Goal: Task Accomplishment & Management: Use online tool/utility

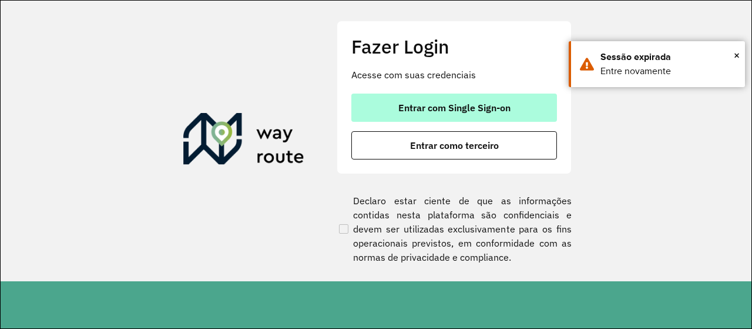
click at [461, 111] on span "Entrar com Single Sign-on" at bounding box center [455, 107] width 112 height 9
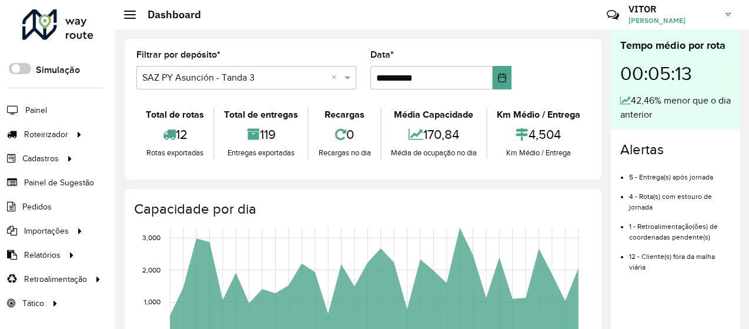
click at [565, 75] on formly-group "**********" at bounding box center [362, 75] width 467 height 48
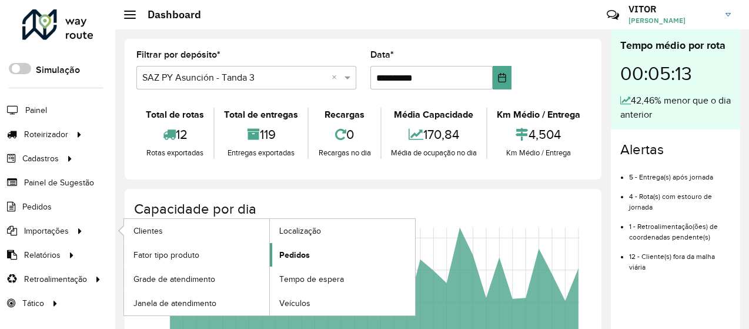
click at [294, 257] on span "Pedidos" at bounding box center [294, 255] width 31 height 12
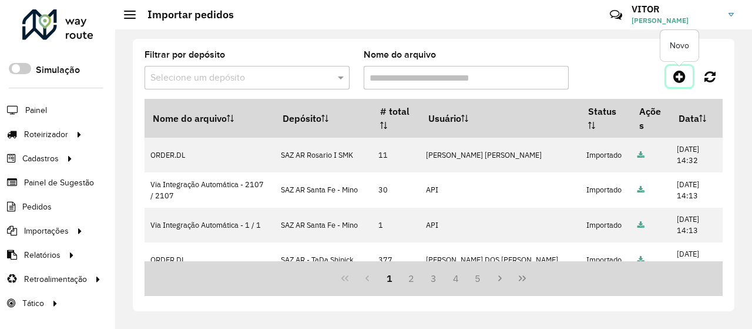
click at [678, 77] on icon at bounding box center [680, 76] width 12 height 14
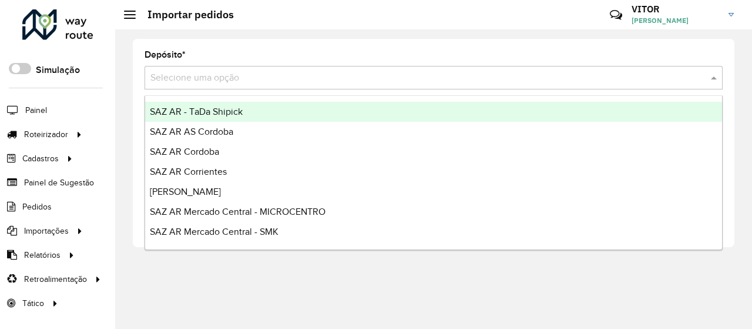
click at [239, 82] on input "text" at bounding box center [421, 78] width 543 height 14
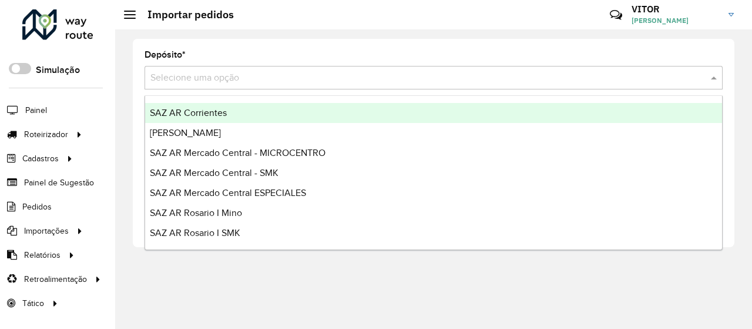
scroll to position [118, 0]
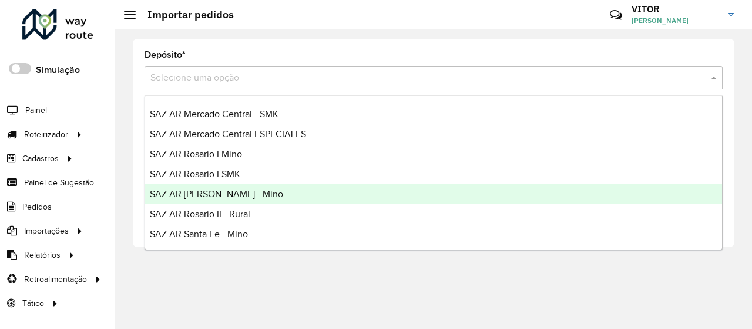
click at [266, 196] on div "SAZ AR [PERSON_NAME] - Mino" at bounding box center [433, 194] width 577 height 20
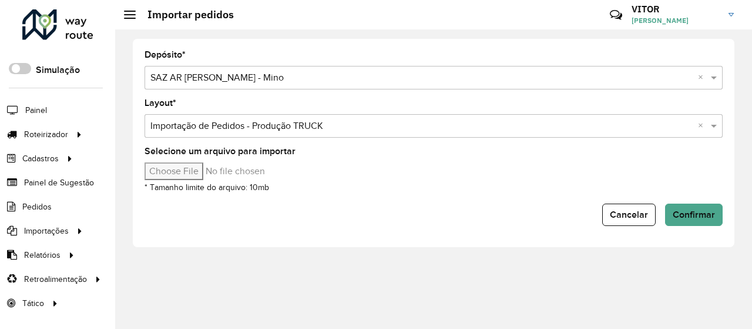
click at [203, 170] on input "Selecione um arquivo para importar" at bounding box center [245, 171] width 200 height 18
type input "**********"
click at [701, 203] on button "Confirmar" at bounding box center [694, 214] width 58 height 22
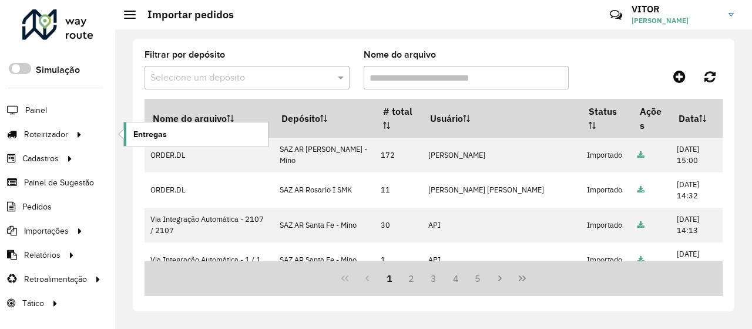
click at [150, 131] on span "Entregas" at bounding box center [150, 134] width 34 height 12
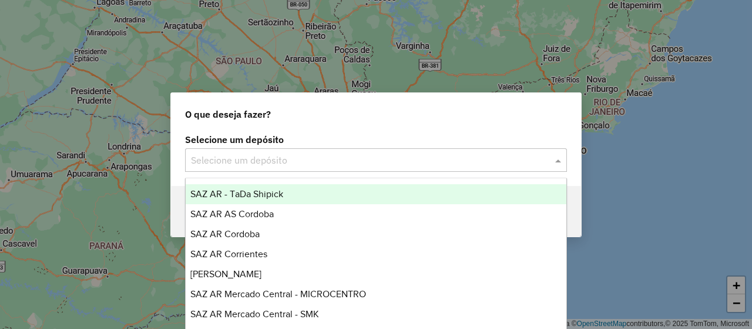
click at [287, 168] on div "Selecione um depósito" at bounding box center [376, 160] width 382 height 24
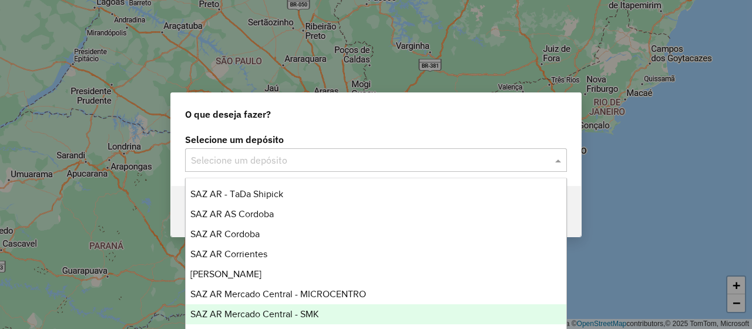
scroll to position [118, 0]
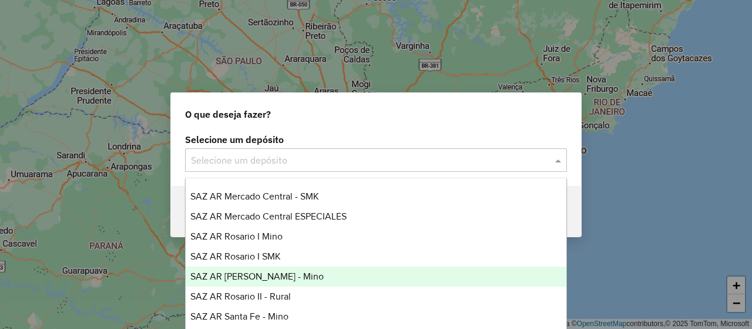
click at [280, 274] on span "SAZ AR [PERSON_NAME] - Mino" at bounding box center [256, 276] width 133 height 10
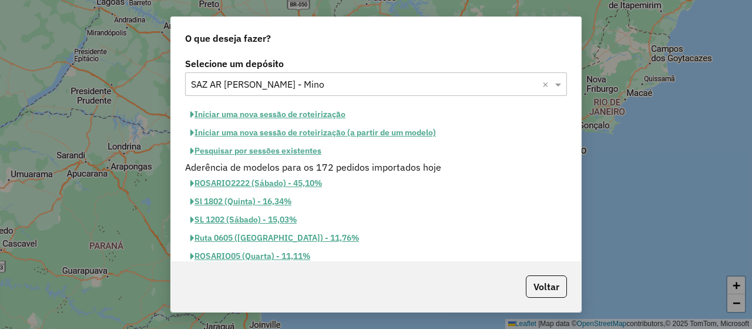
click at [265, 113] on button "Iniciar uma nova sessão de roteirização" at bounding box center [268, 114] width 166 height 18
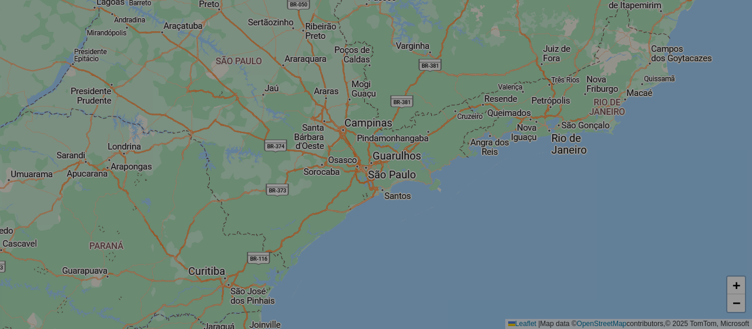
select select "*"
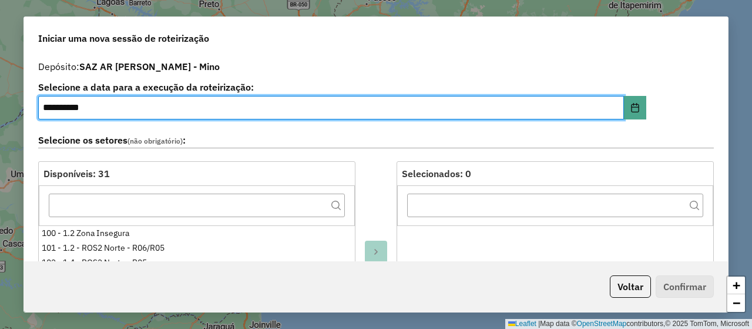
scroll to position [294, 0]
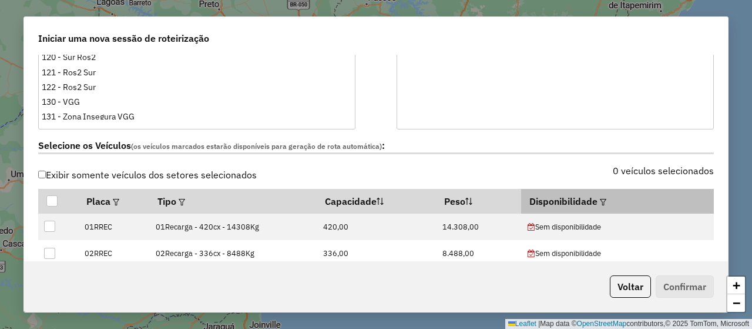
click at [600, 202] on em at bounding box center [603, 202] width 6 height 6
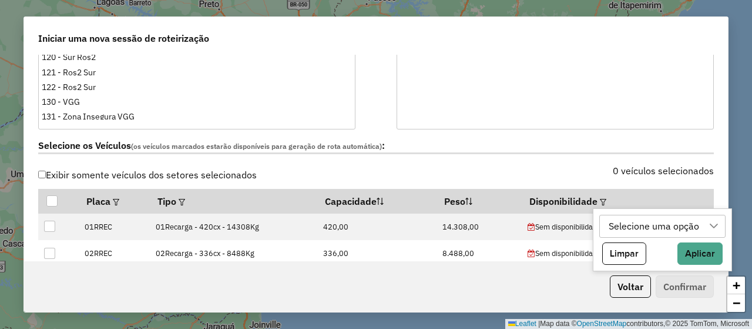
click at [643, 231] on div "Selecione uma opção" at bounding box center [654, 226] width 99 height 22
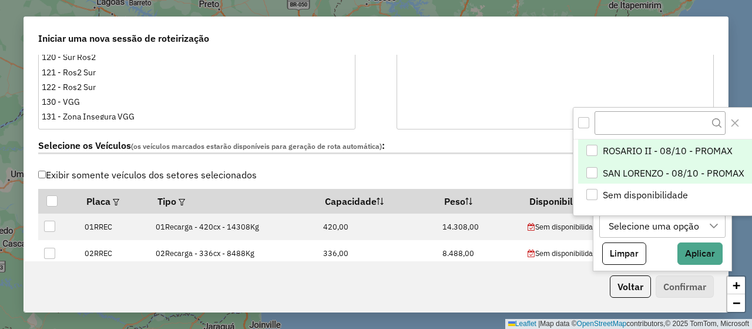
click at [642, 175] on span "SAN LORENZO - 08/10 - PROMAX" at bounding box center [674, 173] width 142 height 14
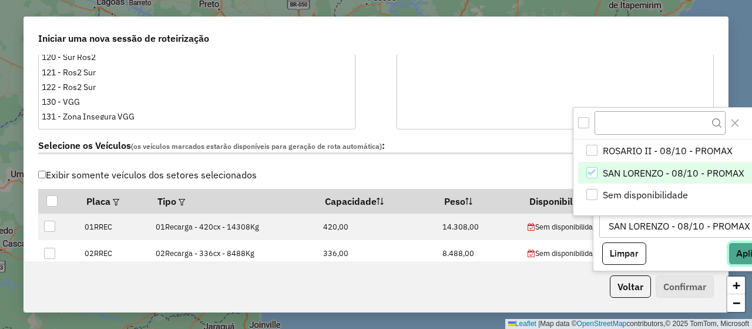
click at [738, 245] on button "Aplicar" at bounding box center [751, 253] width 45 height 22
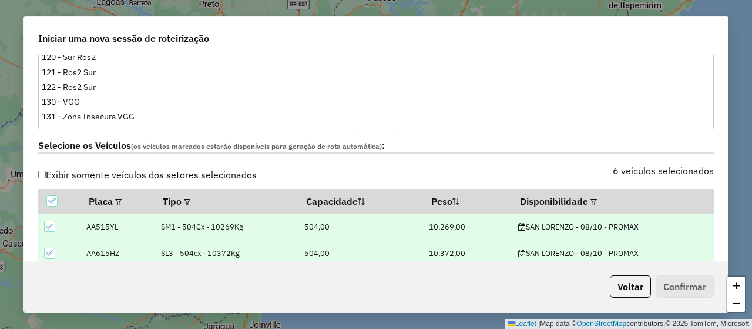
scroll to position [529, 0]
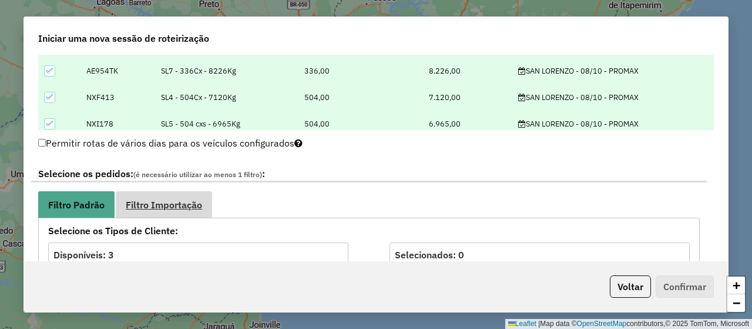
click at [175, 200] on span "Filtro Importação" at bounding box center [164, 204] width 76 height 9
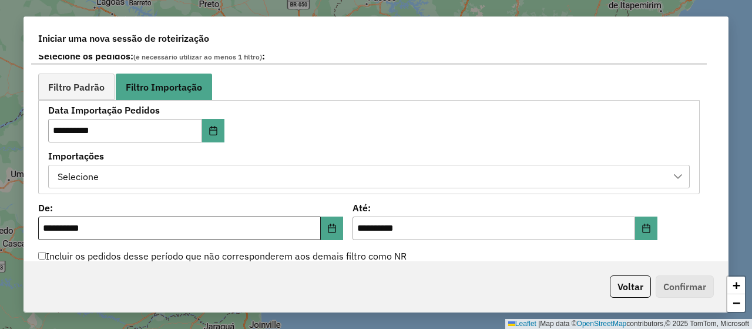
scroll to position [705, 0]
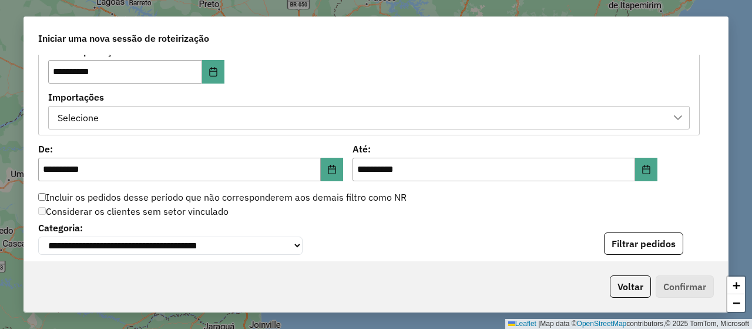
click at [234, 101] on label "Importações" at bounding box center [369, 97] width 642 height 14
click at [236, 109] on div "Selecione" at bounding box center [360, 117] width 614 height 22
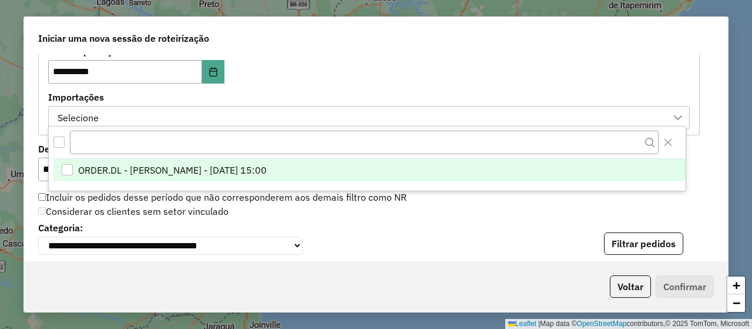
scroll to position [8, 53]
click at [267, 172] on span "ORDER.DL - VITOR GUILHERME EUGENIO DE OLIVEIRA - 07/10/2025 15:00" at bounding box center [172, 170] width 189 height 14
click at [294, 93] on label "Importações" at bounding box center [369, 97] width 642 height 14
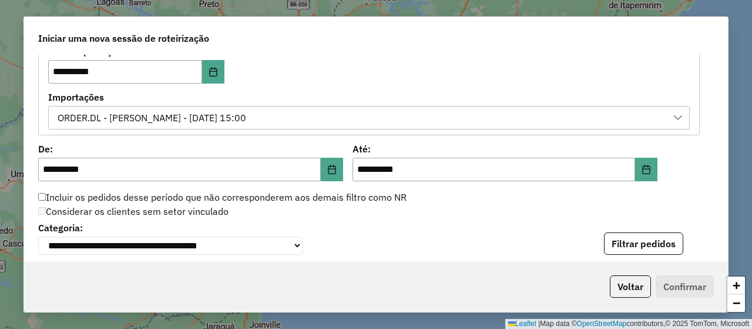
scroll to position [823, 0]
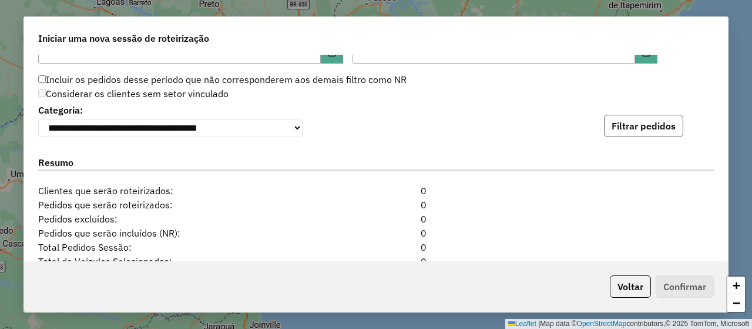
click at [628, 129] on button "Filtrar pedidos" at bounding box center [643, 126] width 79 height 22
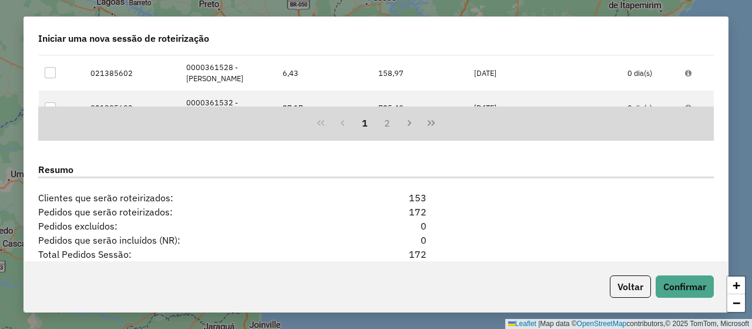
scroll to position [1180, 0]
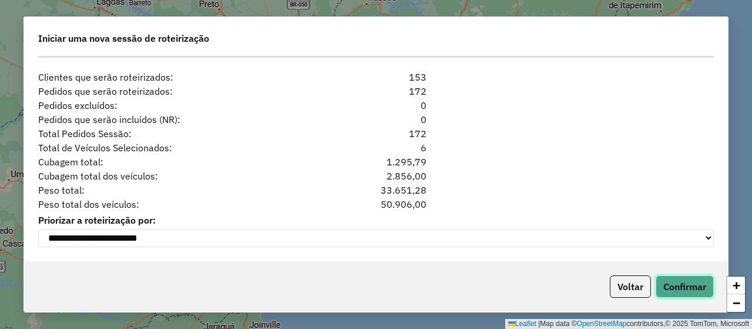
click at [684, 284] on button "Confirmar" at bounding box center [685, 286] width 58 height 22
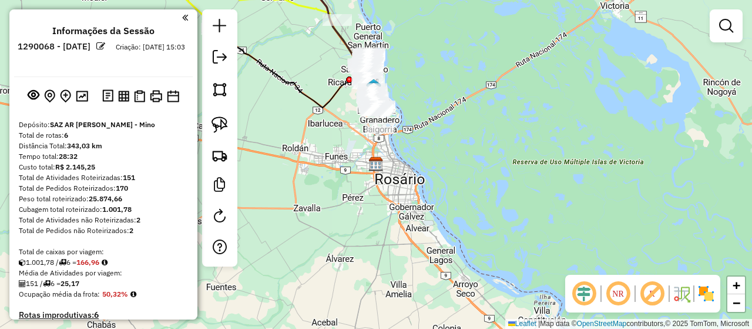
click at [718, 298] on div "NR R" at bounding box center [643, 294] width 155 height 38
click at [710, 296] on img at bounding box center [706, 293] width 19 height 19
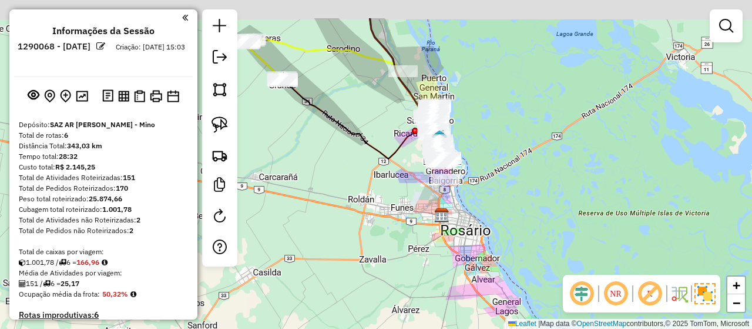
drag, startPoint x: 306, startPoint y: 138, endPoint x: 393, endPoint y: 225, distance: 123.0
click at [393, 223] on div "Janela de atendimento Grade de atendimento Capacidade Transportadoras Veículos …" at bounding box center [376, 164] width 752 height 329
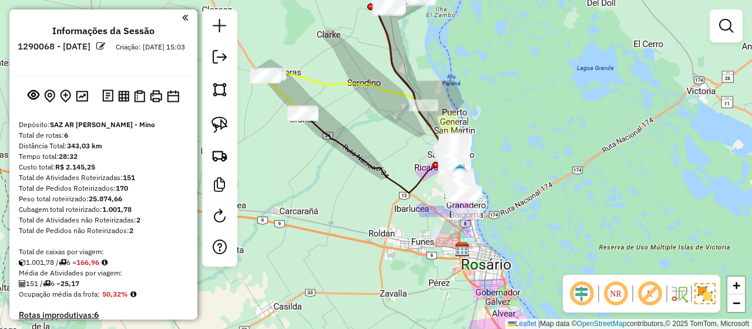
click at [327, 83] on icon at bounding box center [365, 121] width 189 height 101
select select "**********"
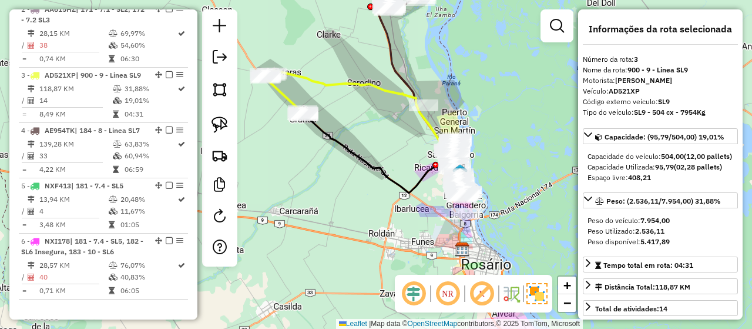
scroll to position [573, 0]
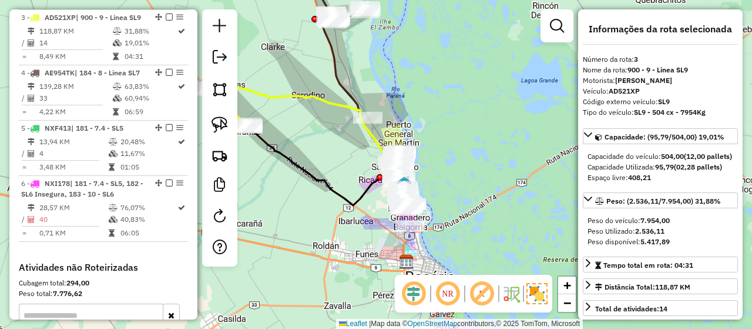
click at [332, 69] on icon at bounding box center [364, 95] width 82 height 177
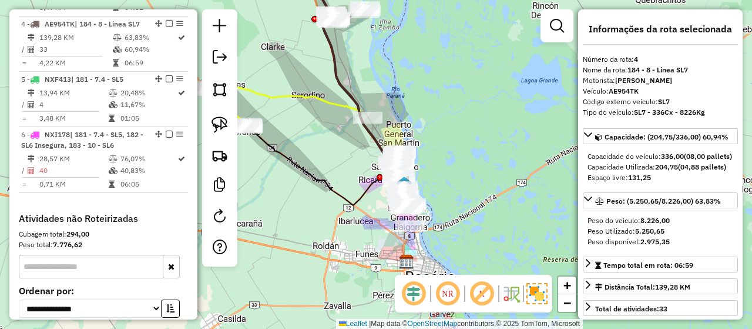
scroll to position [638, 0]
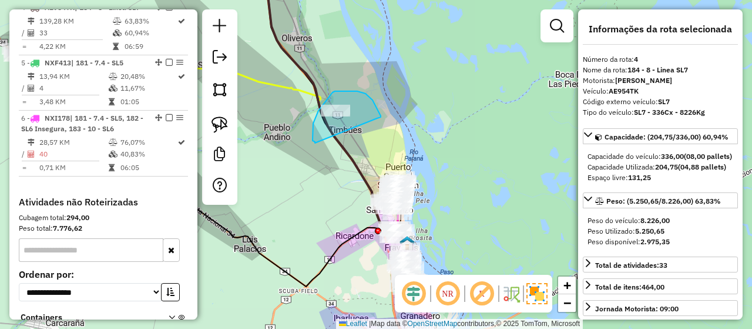
drag, startPoint x: 381, startPoint y: 116, endPoint x: 316, endPoint y: 143, distance: 70.1
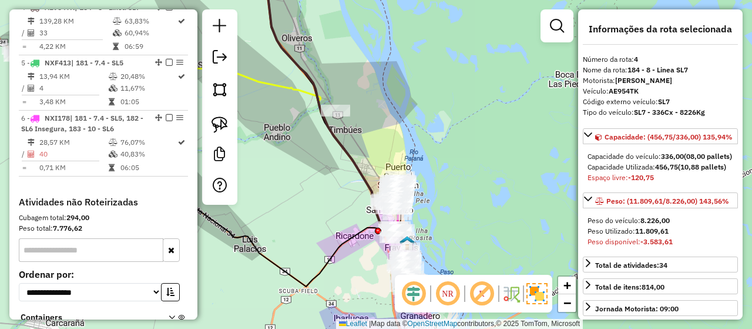
scroll to position [153, 0]
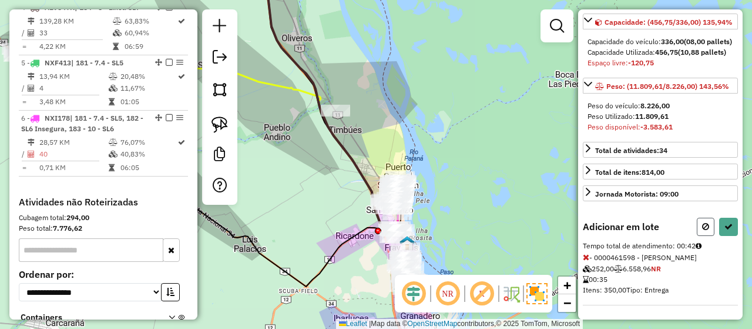
click at [705, 222] on icon at bounding box center [705, 226] width 7 height 8
select select "**********"
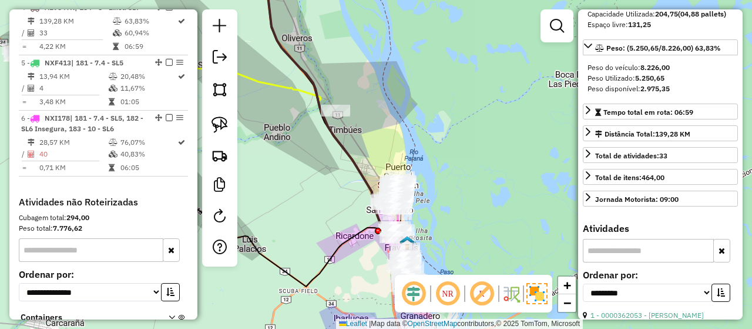
scroll to position [142, 0]
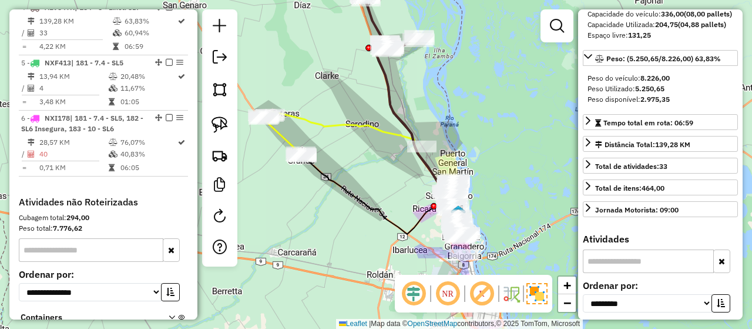
drag, startPoint x: 350, startPoint y: 165, endPoint x: 404, endPoint y: 206, distance: 68.0
click at [404, 206] on div "Janela de atendimento Grade de atendimento Capacidade Transportadoras Veículos …" at bounding box center [376, 164] width 752 height 329
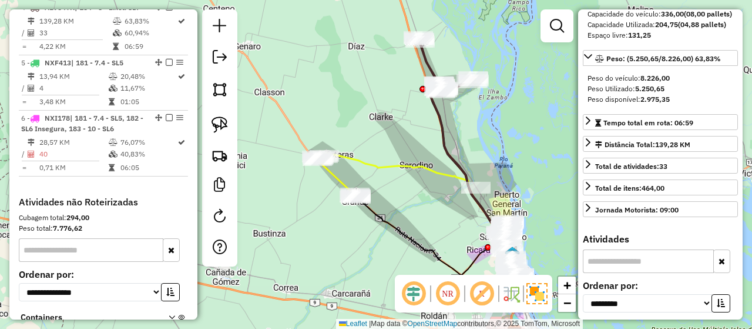
click at [382, 166] on icon at bounding box center [417, 203] width 189 height 101
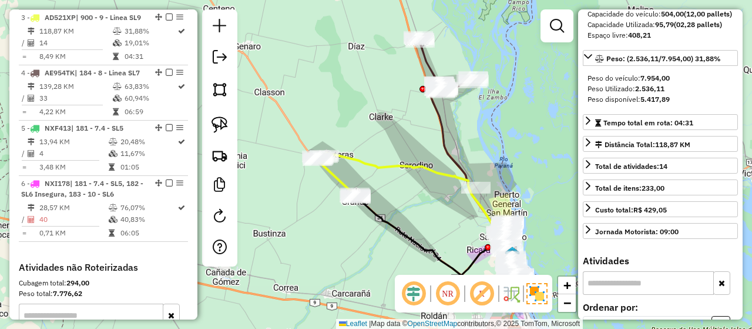
scroll to position [58, 0]
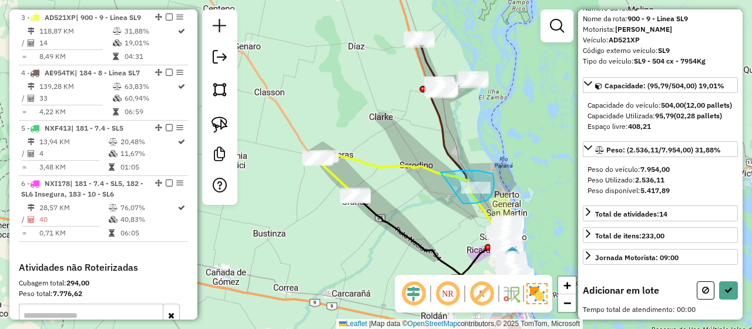
drag, startPoint x: 463, startPoint y: 203, endPoint x: 437, endPoint y: 173, distance: 39.6
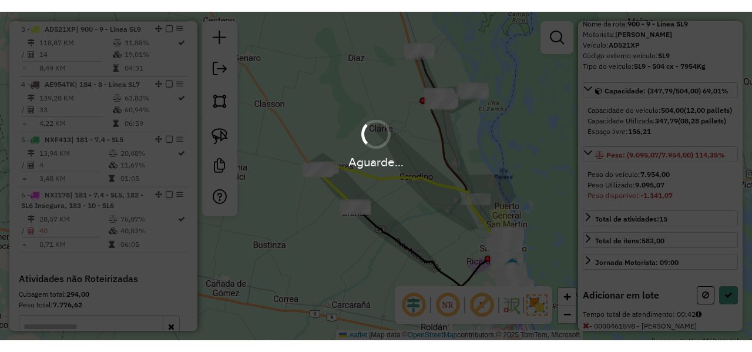
scroll to position [142, 0]
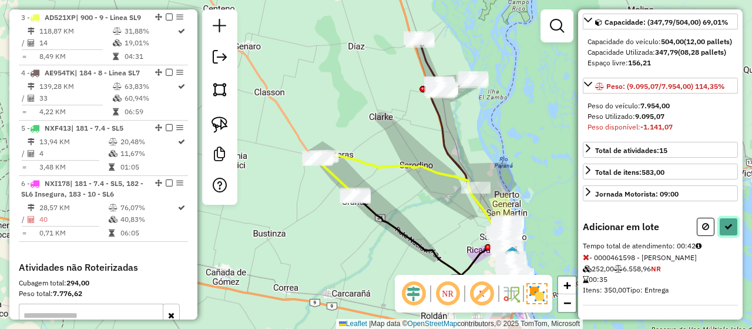
click at [728, 222] on icon at bounding box center [729, 226] width 8 height 8
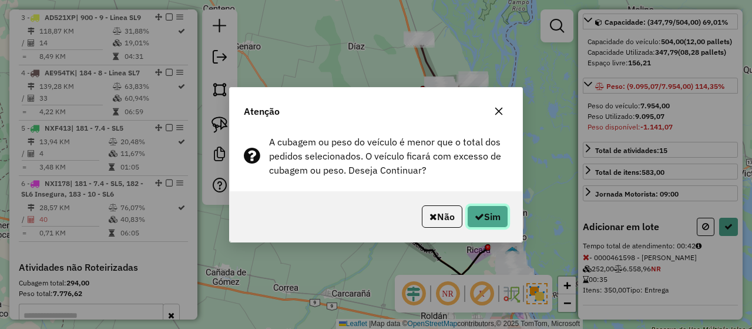
click at [487, 211] on button "Sim" at bounding box center [487, 216] width 41 height 22
select select "**********"
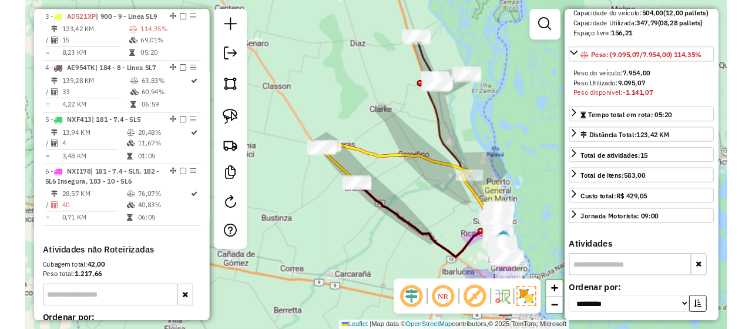
scroll to position [143, 0]
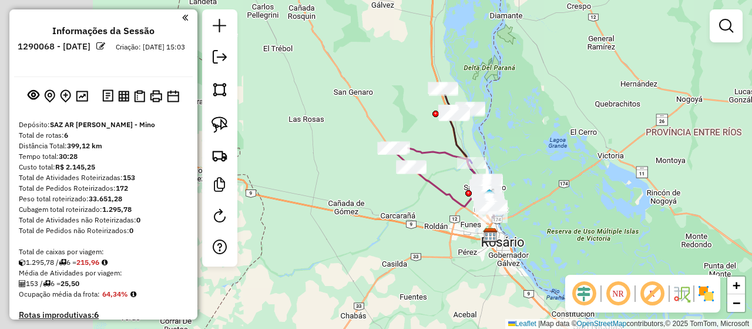
drag, startPoint x: 330, startPoint y: 163, endPoint x: 466, endPoint y: 220, distance: 146.5
click at [466, 220] on div "Janela de atendimento Grade de atendimento Capacidade Transportadoras Veículos …" at bounding box center [376, 164] width 752 height 329
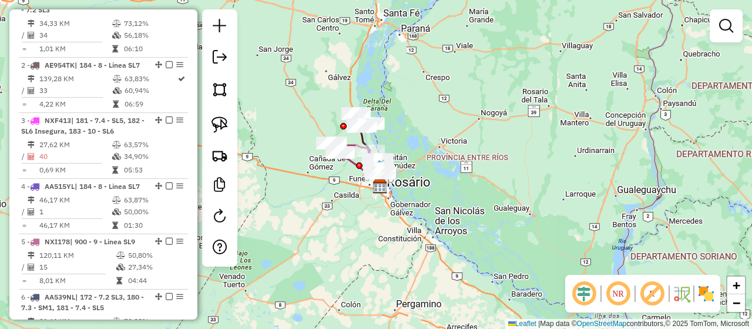
scroll to position [603, 0]
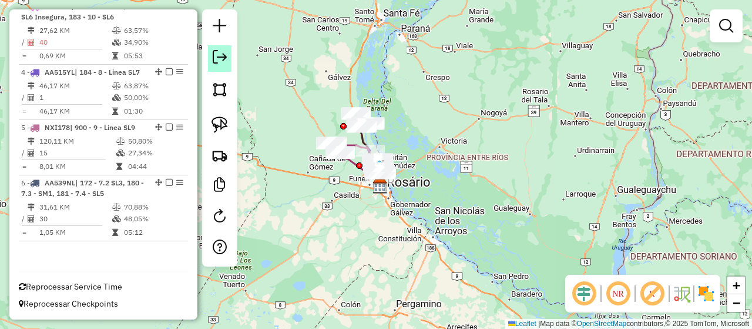
click at [223, 64] on link at bounding box center [220, 58] width 24 height 26
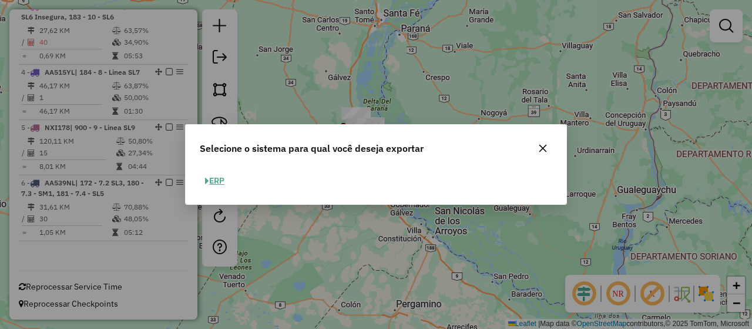
click at [225, 182] on button "ERP" at bounding box center [215, 181] width 30 height 18
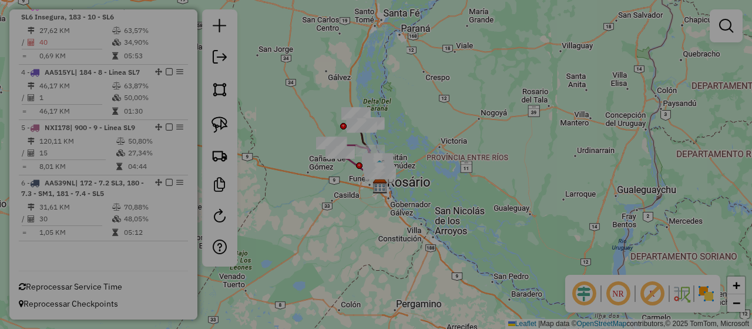
select select "**"
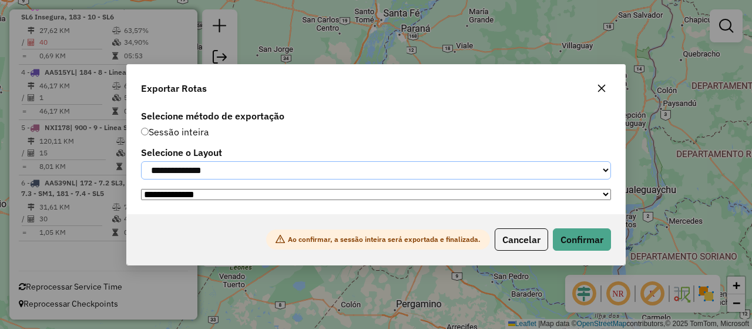
click at [216, 171] on select "**********" at bounding box center [376, 170] width 470 height 18
select select "*********"
click at [141, 161] on select "**********" at bounding box center [376, 170] width 470 height 18
click at [583, 245] on button "Confirmar" at bounding box center [582, 239] width 58 height 22
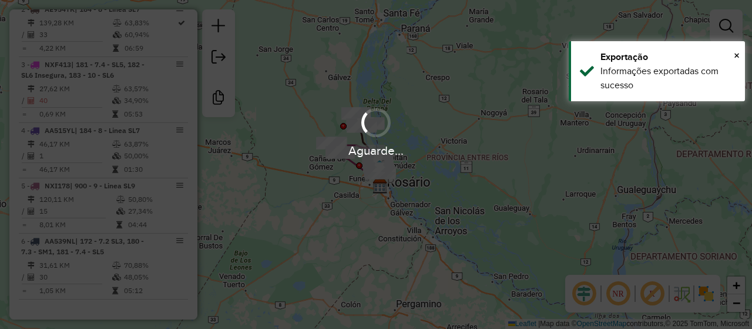
scroll to position [553, 0]
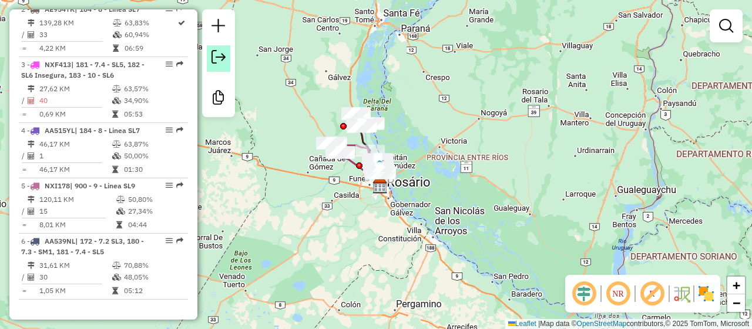
click at [216, 60] on em at bounding box center [219, 57] width 14 height 14
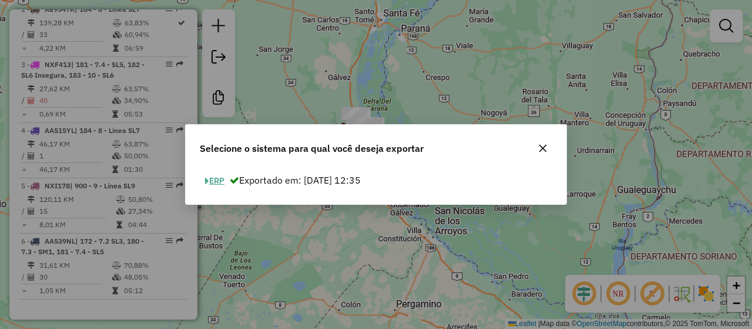
click at [219, 176] on button "ERP" at bounding box center [215, 181] width 30 height 18
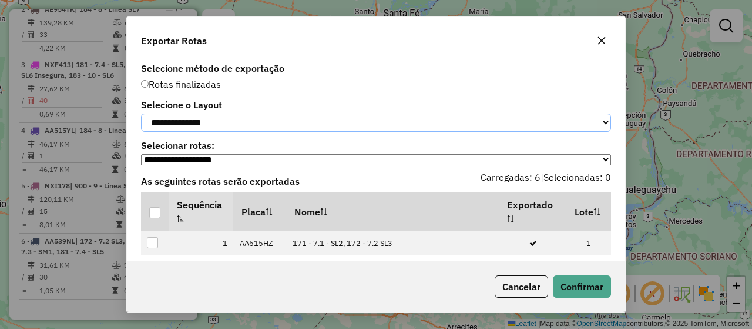
click at [198, 123] on select "**********" at bounding box center [376, 122] width 470 height 18
select select "*********"
click at [141, 113] on select "**********" at bounding box center [376, 122] width 470 height 18
click at [153, 218] on div at bounding box center [154, 212] width 11 height 11
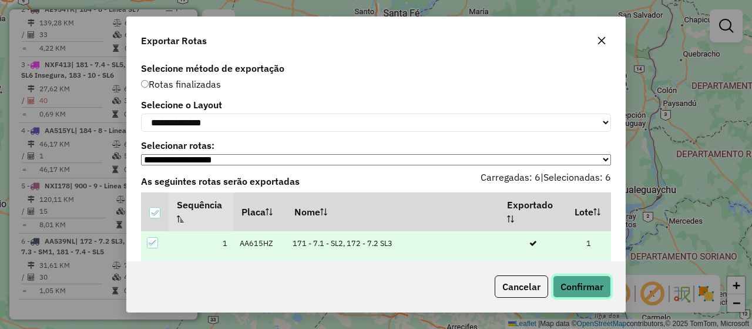
click at [587, 284] on button "Confirmar" at bounding box center [582, 286] width 58 height 22
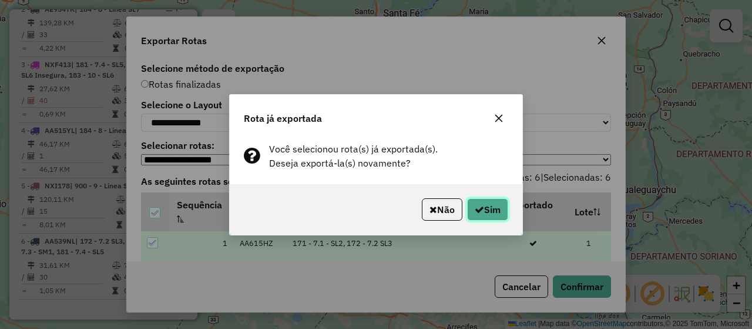
click at [486, 209] on button "Sim" at bounding box center [487, 209] width 41 height 22
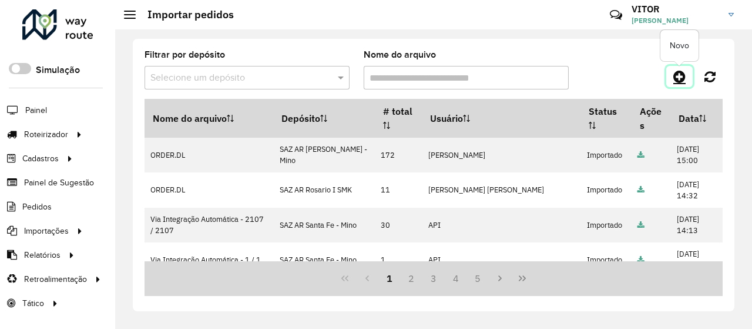
click at [682, 78] on icon at bounding box center [680, 76] width 12 height 14
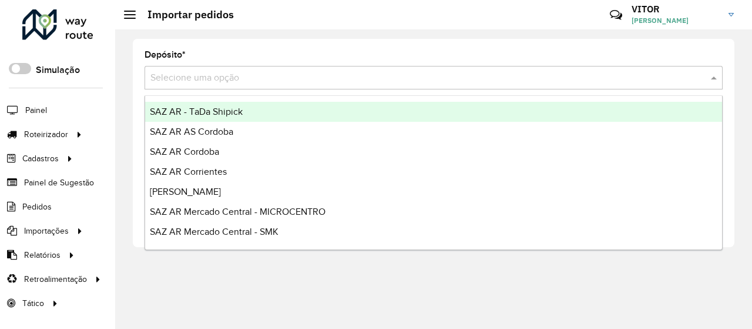
click at [180, 82] on input "text" at bounding box center [421, 78] width 543 height 14
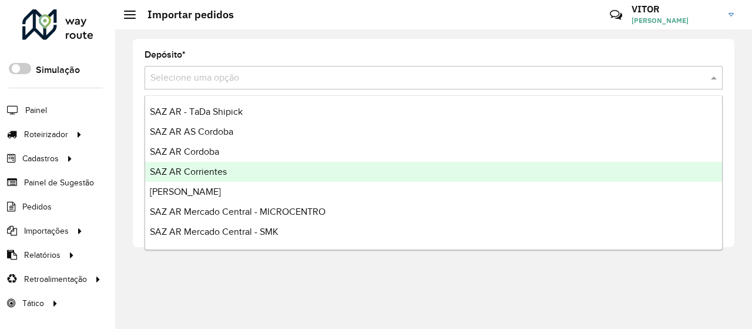
scroll to position [176, 0]
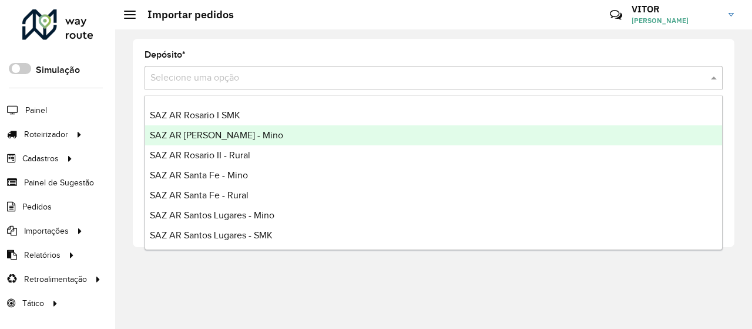
click at [232, 133] on span "SAZ AR [PERSON_NAME] - Mino" at bounding box center [216, 135] width 133 height 10
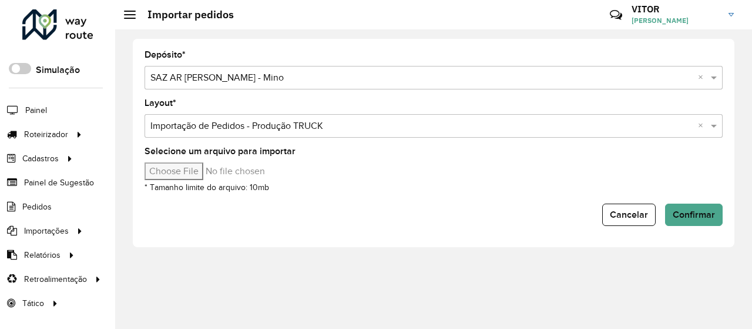
click at [181, 168] on input "Selecione um arquivo para importar" at bounding box center [245, 171] width 200 height 18
type input "**********"
click at [683, 215] on span "Confirmar" at bounding box center [694, 214] width 42 height 10
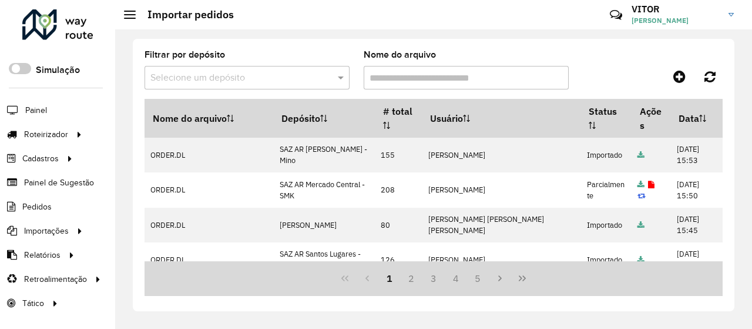
click at [601, 57] on div "Filtrar por depósito Selecione um depósito Nome do arquivo" at bounding box center [434, 75] width 578 height 48
click at [599, 77] on div at bounding box center [650, 76] width 145 height 21
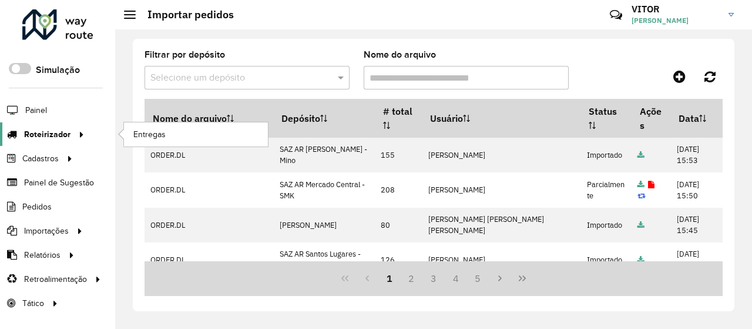
click at [52, 128] on span "Roteirizador" at bounding box center [47, 134] width 46 height 12
click at [130, 133] on link "Entregas" at bounding box center [196, 134] width 144 height 24
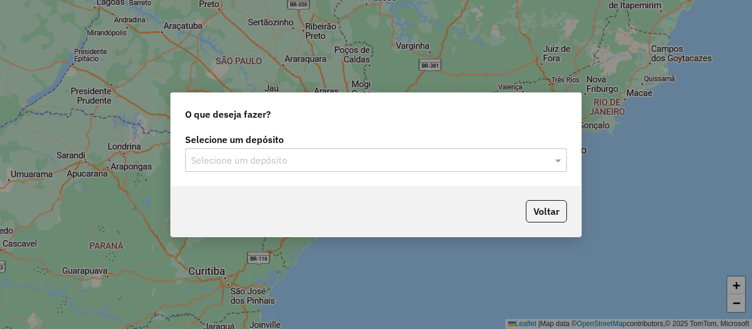
click at [227, 158] on input "text" at bounding box center [364, 160] width 347 height 14
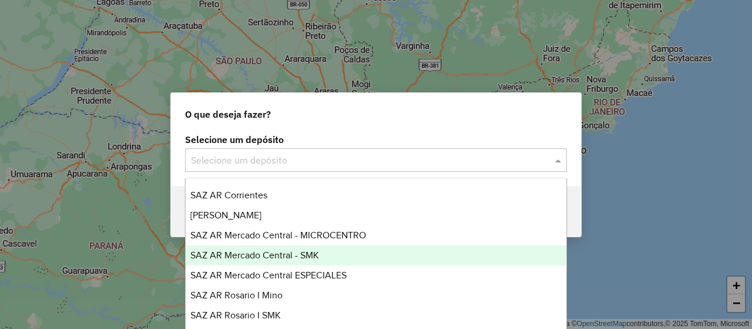
scroll to position [118, 0]
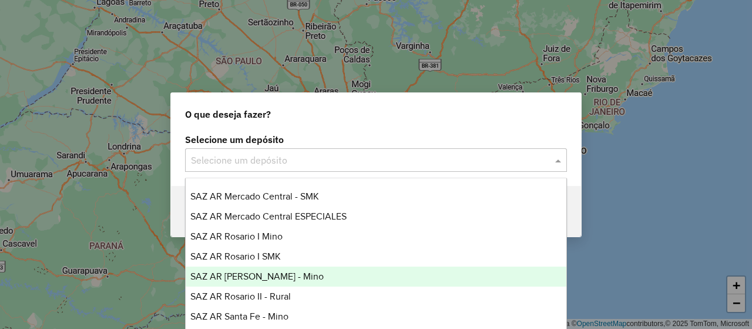
click at [272, 273] on span "SAZ AR [PERSON_NAME] - Mino" at bounding box center [256, 276] width 133 height 10
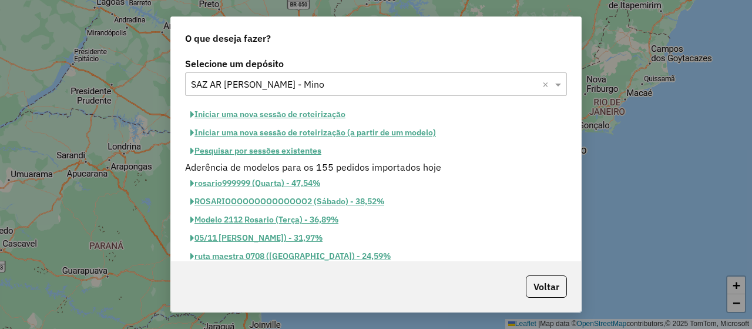
click at [252, 146] on button "Pesquisar por sessões existentes" at bounding box center [256, 151] width 142 height 18
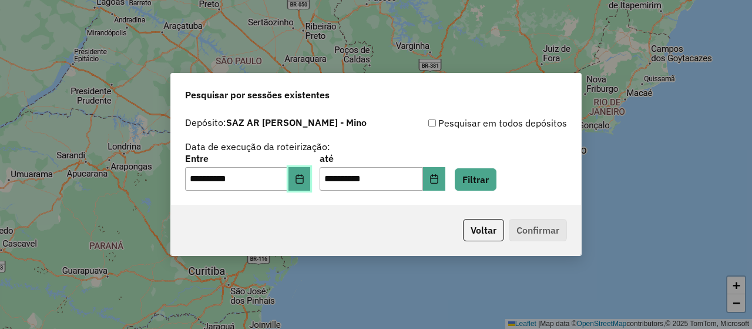
click at [303, 182] on icon "Choose Date" at bounding box center [300, 178] width 8 height 9
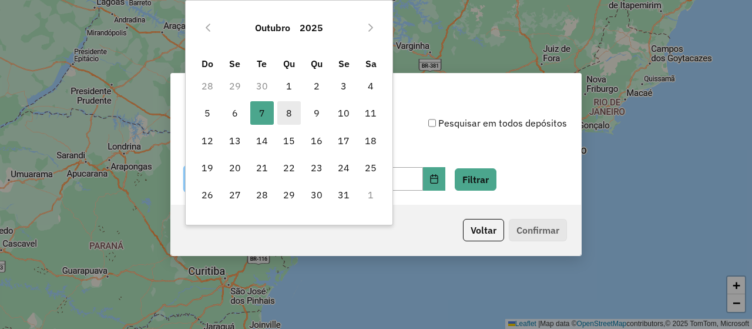
click at [293, 118] on span "8" at bounding box center [289, 113] width 24 height 24
type input "**********"
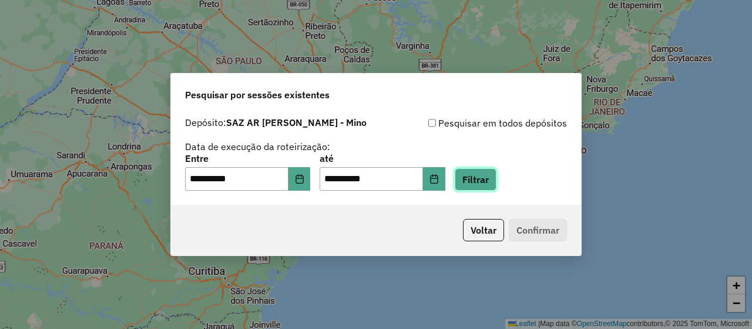
click at [482, 175] on button "Filtrar" at bounding box center [476, 179] width 42 height 22
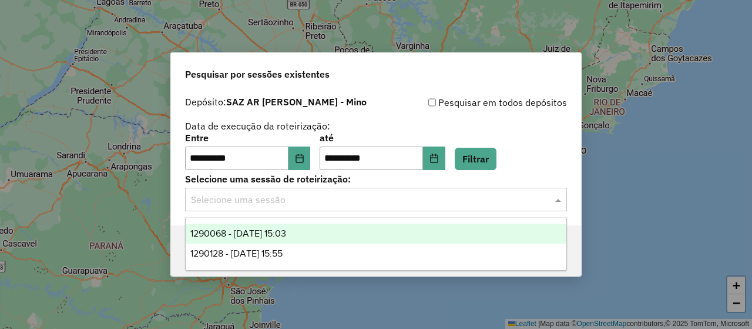
click at [321, 200] on input "text" at bounding box center [364, 200] width 347 height 14
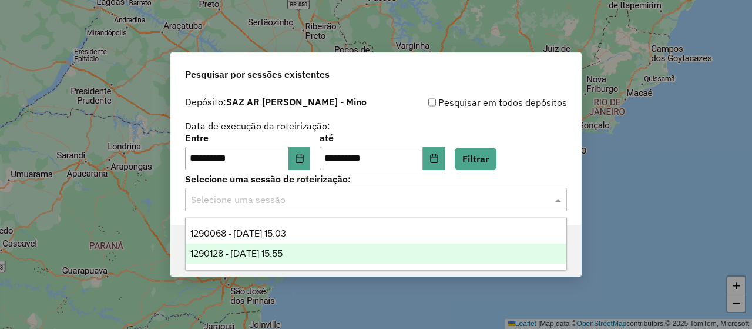
click at [312, 252] on div "1290128 - 08/10/2025 15:55" at bounding box center [376, 253] width 380 height 20
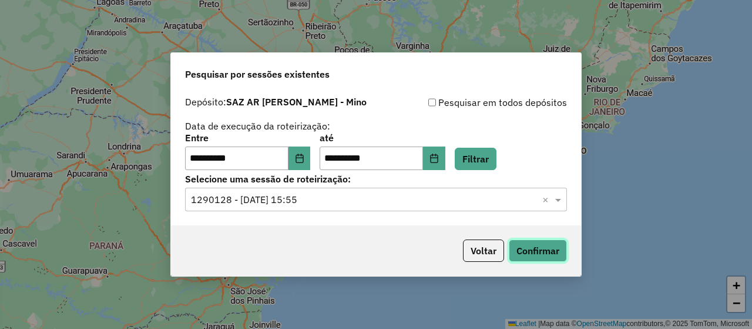
click at [532, 253] on button "Confirmar" at bounding box center [538, 250] width 58 height 22
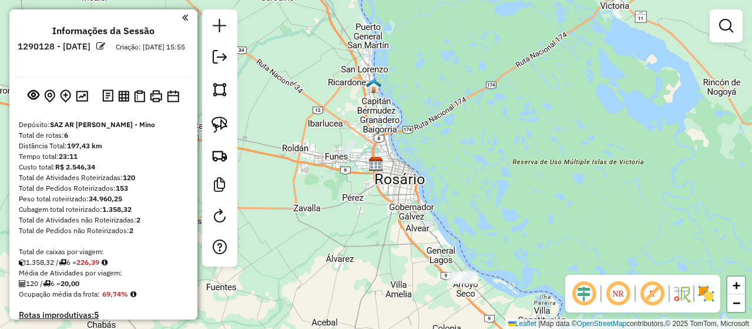
click at [357, 185] on div "Janela de atendimento Grade de atendimento Capacidade Transportadoras Veículos …" at bounding box center [376, 164] width 752 height 329
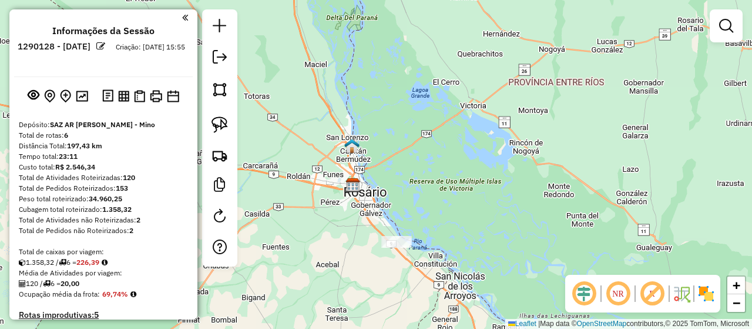
drag, startPoint x: 380, startPoint y: 208, endPoint x: 356, endPoint y: 207, distance: 23.5
click at [356, 207] on div "Janela de atendimento Grade de atendimento Capacidade Transportadoras Veículos …" at bounding box center [376, 164] width 752 height 329
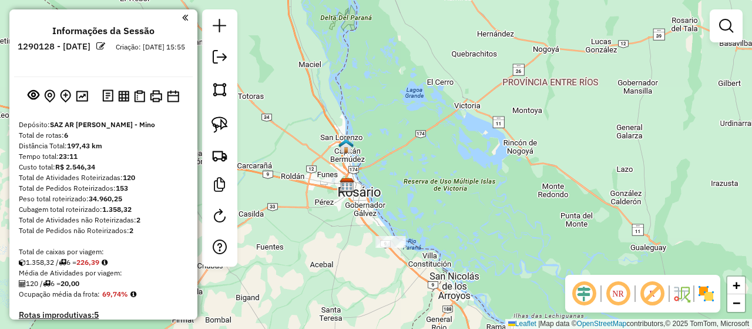
click at [359, 208] on div "Janela de atendimento Grade de atendimento Capacidade Transportadoras Veículos …" at bounding box center [376, 164] width 752 height 329
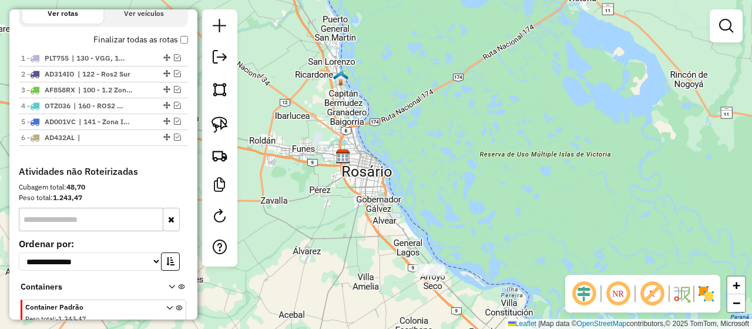
scroll to position [353, 0]
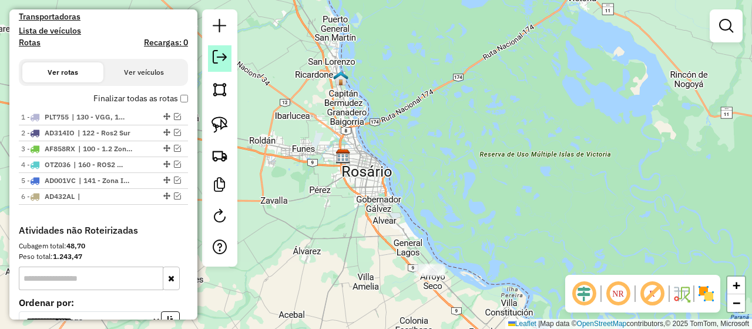
click at [217, 51] on em at bounding box center [220, 57] width 14 height 14
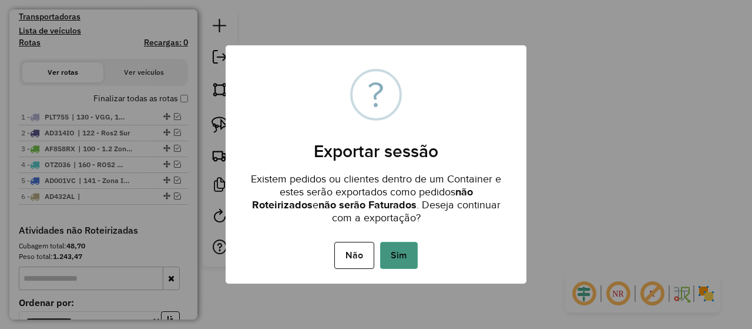
click at [406, 252] on button "Sim" at bounding box center [399, 255] width 38 height 27
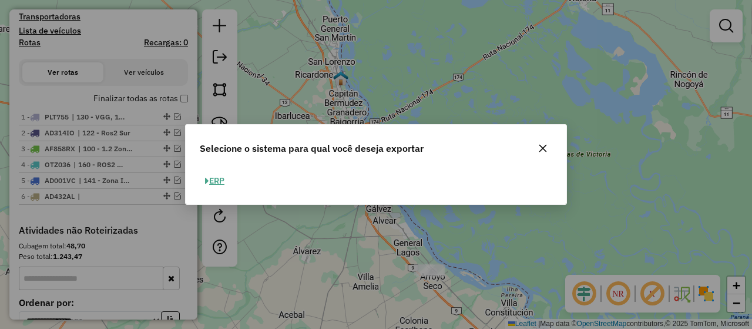
click at [222, 178] on button "ERP" at bounding box center [215, 181] width 30 height 18
select select "**"
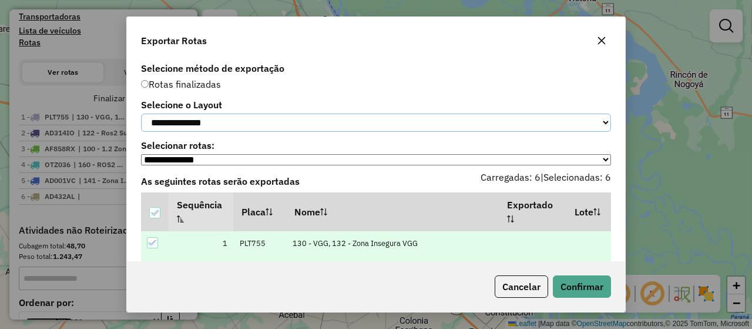
click at [250, 126] on select "**********" at bounding box center [376, 122] width 470 height 18
select select "*********"
click at [141, 113] on select "**********" at bounding box center [376, 122] width 470 height 18
click at [582, 288] on button "Confirmar" at bounding box center [582, 286] width 58 height 22
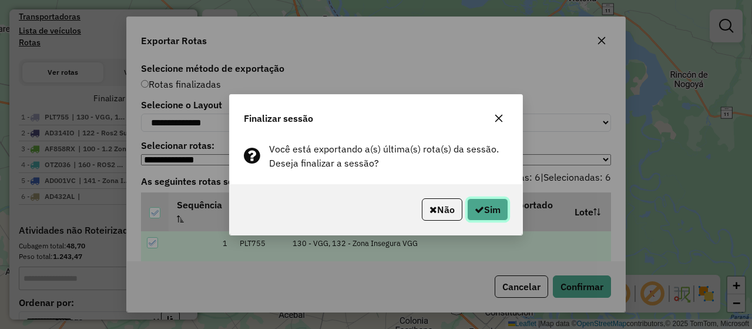
click at [493, 212] on button "Sim" at bounding box center [487, 209] width 41 height 22
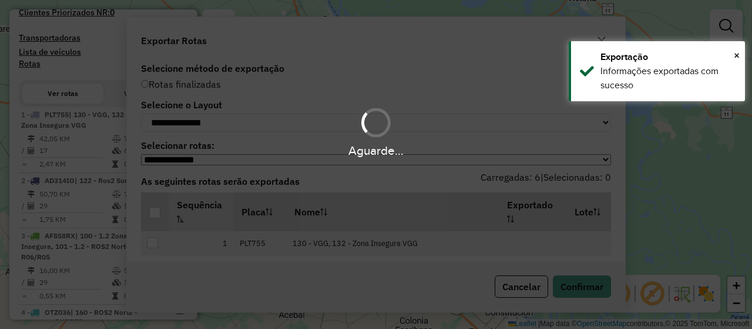
scroll to position [384, 0]
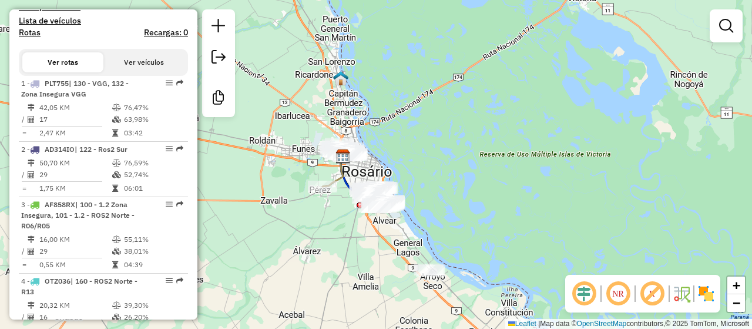
click at [217, 56] on em at bounding box center [219, 57] width 14 height 14
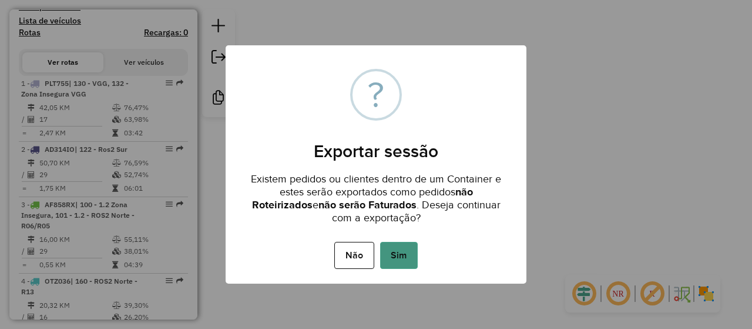
click at [393, 250] on button "Sim" at bounding box center [399, 255] width 38 height 27
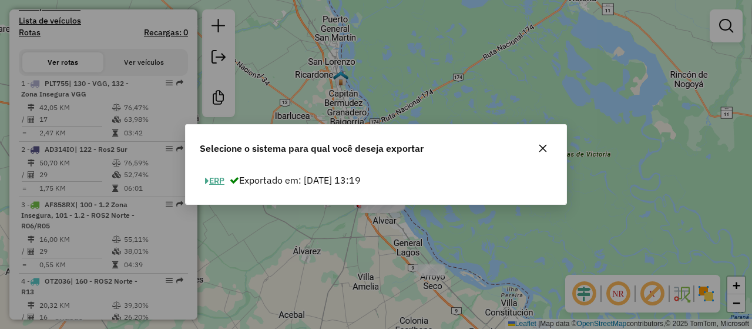
click at [222, 183] on button "ERP" at bounding box center [215, 181] width 30 height 18
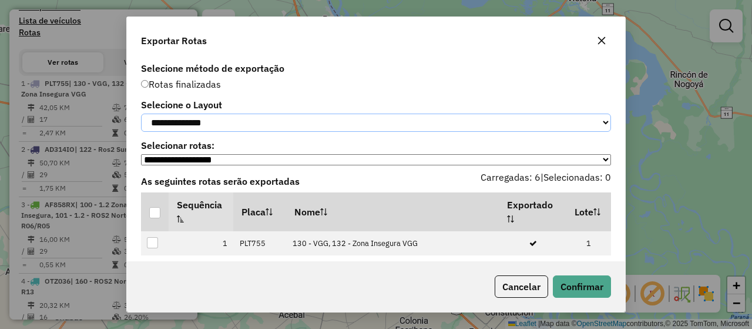
click at [215, 123] on select "**********" at bounding box center [376, 122] width 470 height 18
select select "*********"
click at [141, 113] on select "**********" at bounding box center [376, 122] width 470 height 18
click at [156, 215] on div at bounding box center [154, 212] width 11 height 11
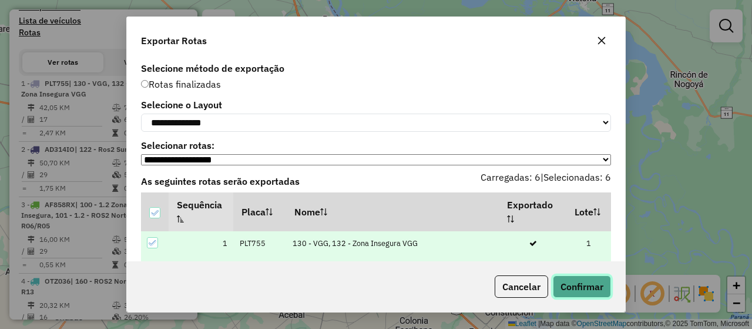
click at [584, 282] on button "Confirmar" at bounding box center [582, 286] width 58 height 22
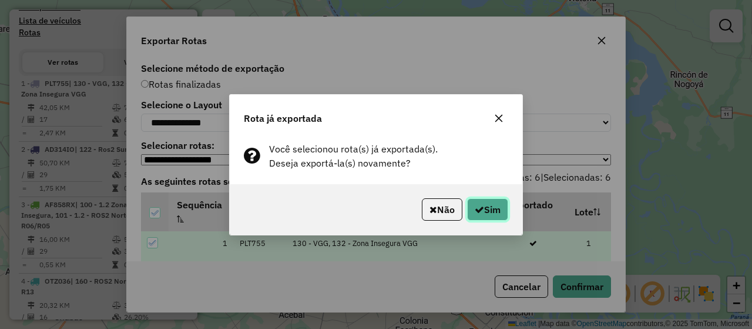
click at [489, 211] on button "Sim" at bounding box center [487, 209] width 41 height 22
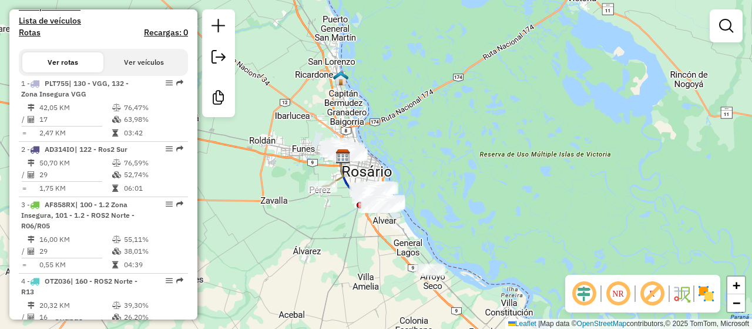
scroll to position [90, 0]
